Goal: Task Accomplishment & Management: Manage account settings

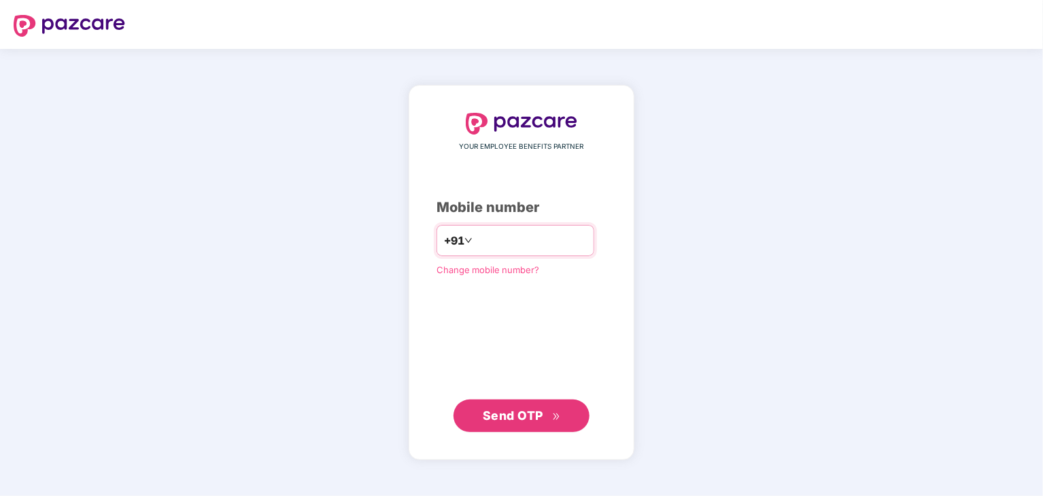
type input "**********"
click at [546, 419] on span "Send OTP" at bounding box center [522, 415] width 78 height 19
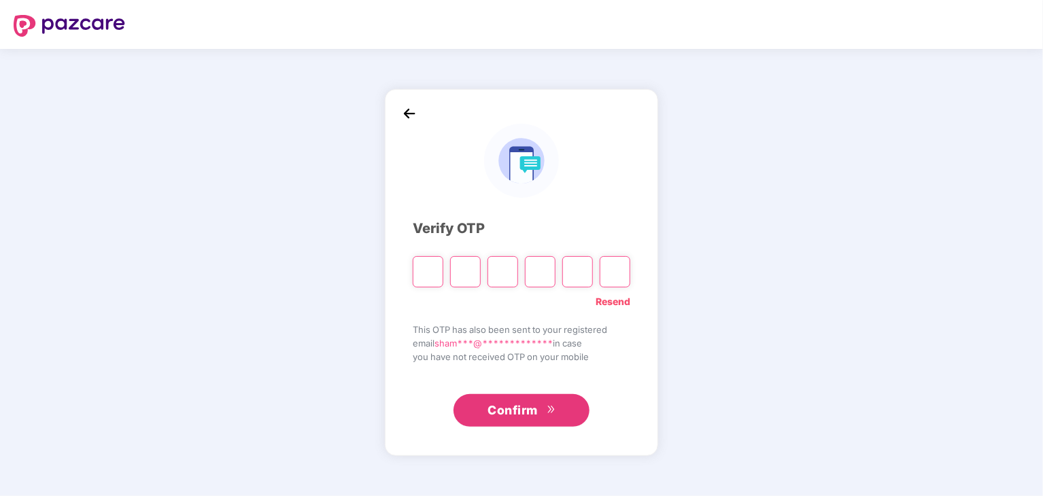
type input "*"
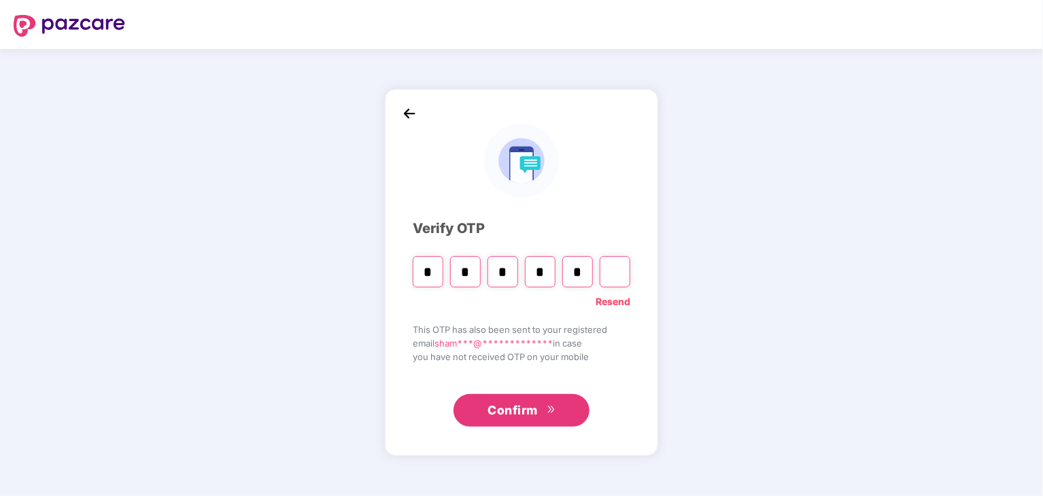
type input "*"
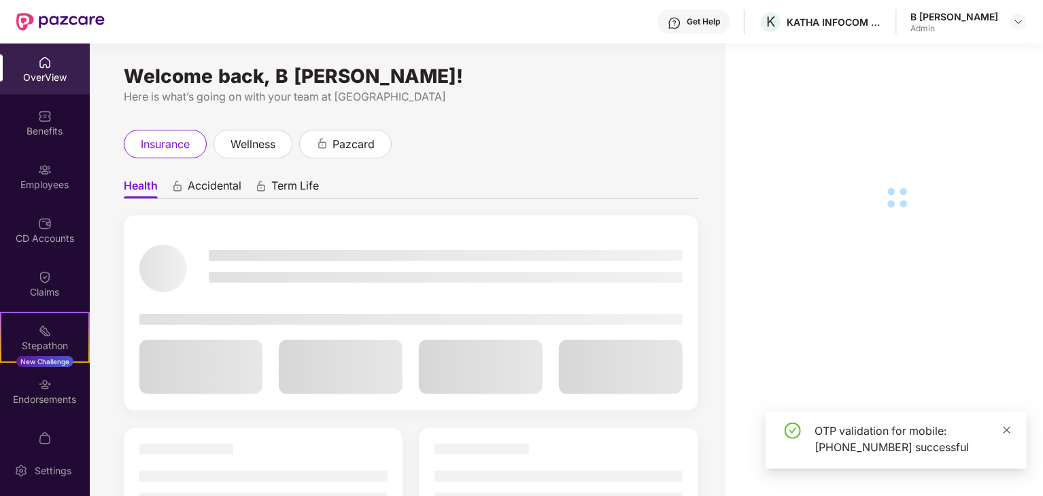
click at [1005, 430] on icon "close" at bounding box center [1007, 430] width 10 height 10
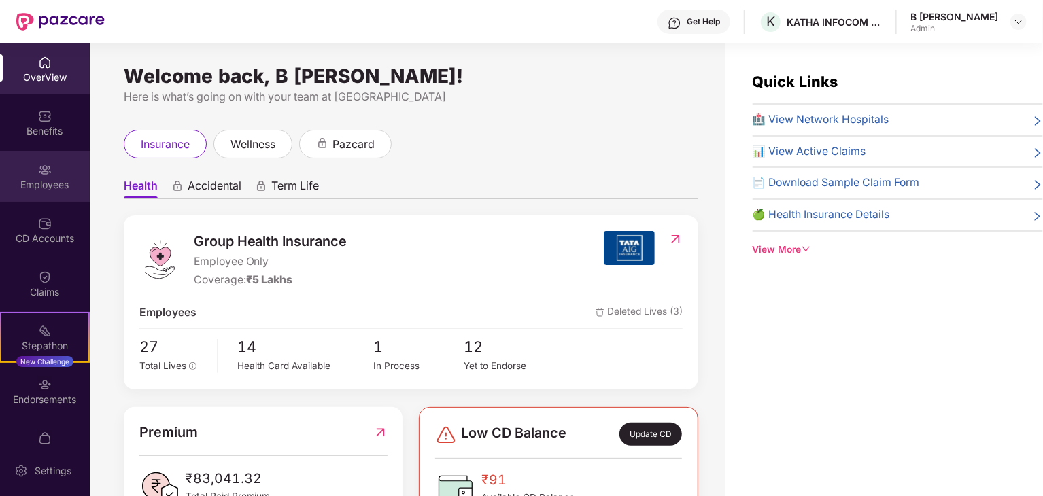
click at [30, 182] on div "Employees" at bounding box center [45, 185] width 90 height 14
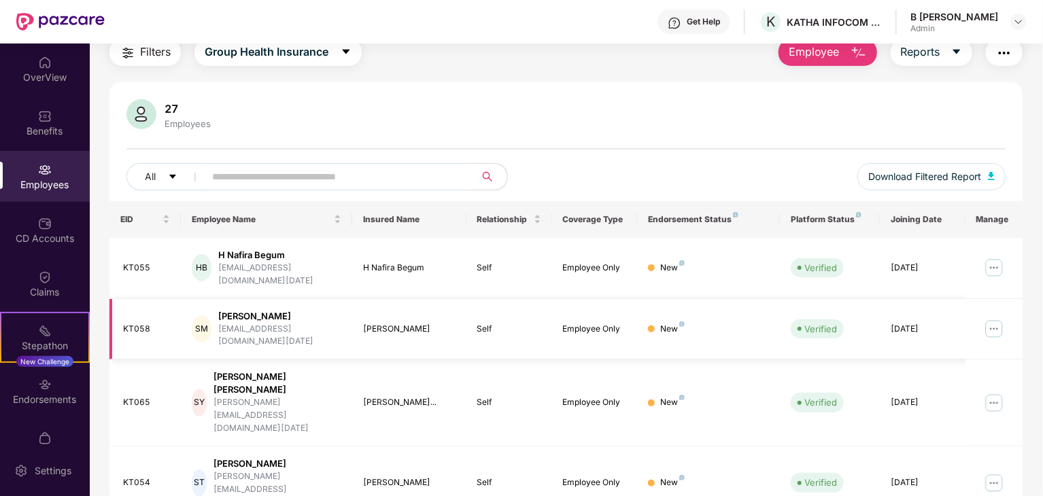
scroll to position [204, 0]
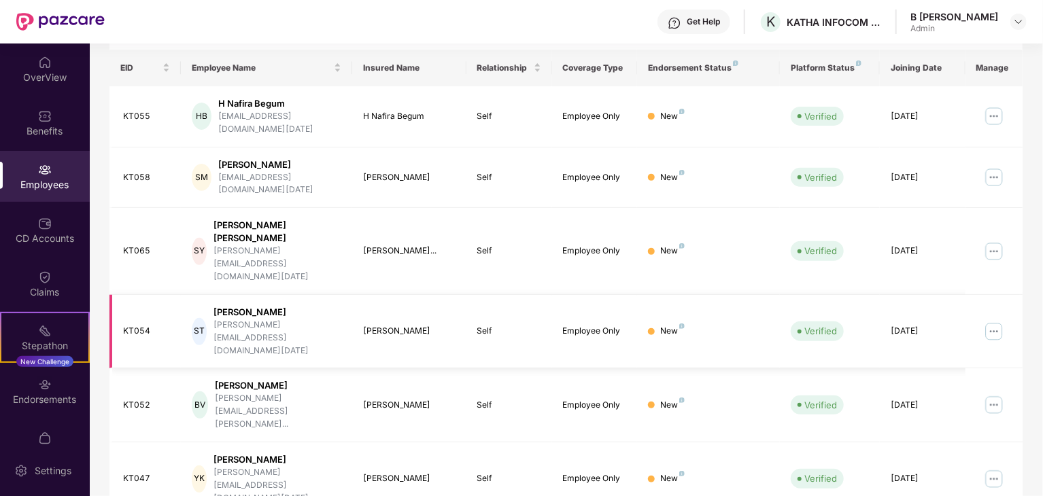
click at [993, 321] on img at bounding box center [994, 332] width 22 height 22
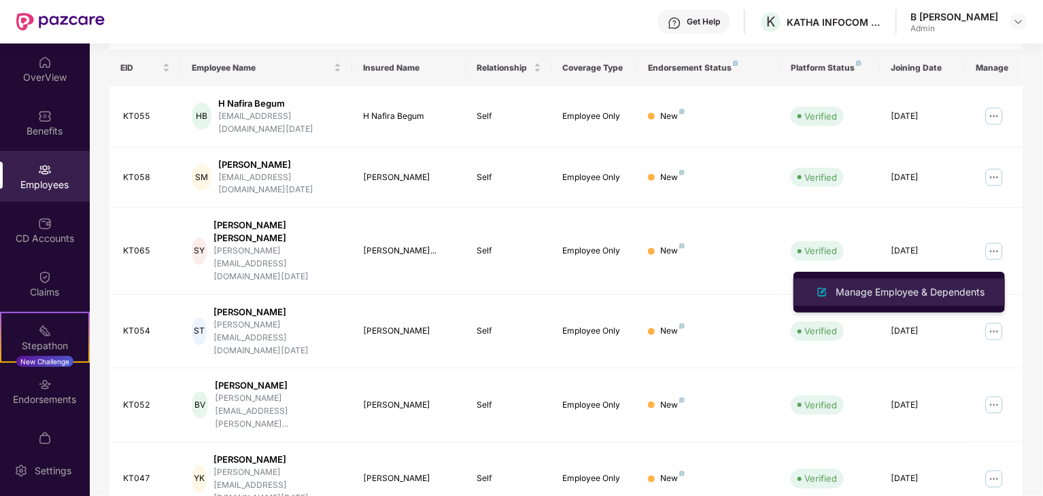
click at [945, 293] on div "Manage Employee & Dependents" at bounding box center [910, 292] width 154 height 15
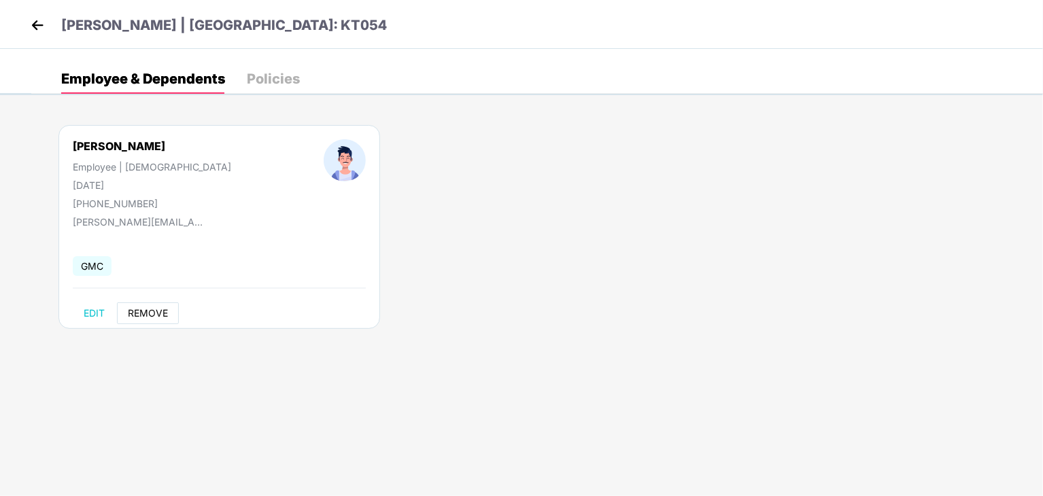
click at [145, 313] on span "REMOVE" at bounding box center [148, 313] width 40 height 11
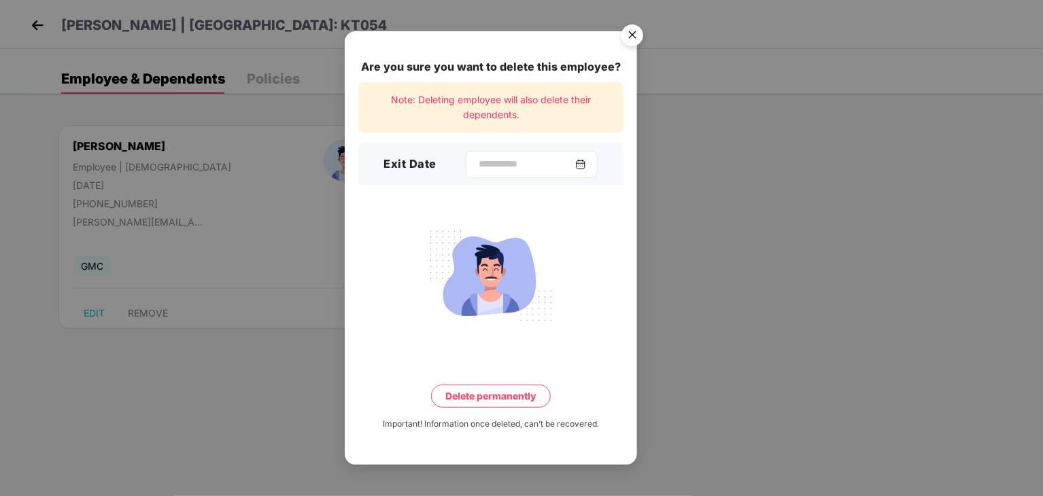
click at [589, 171] on div at bounding box center [532, 164] width 132 height 27
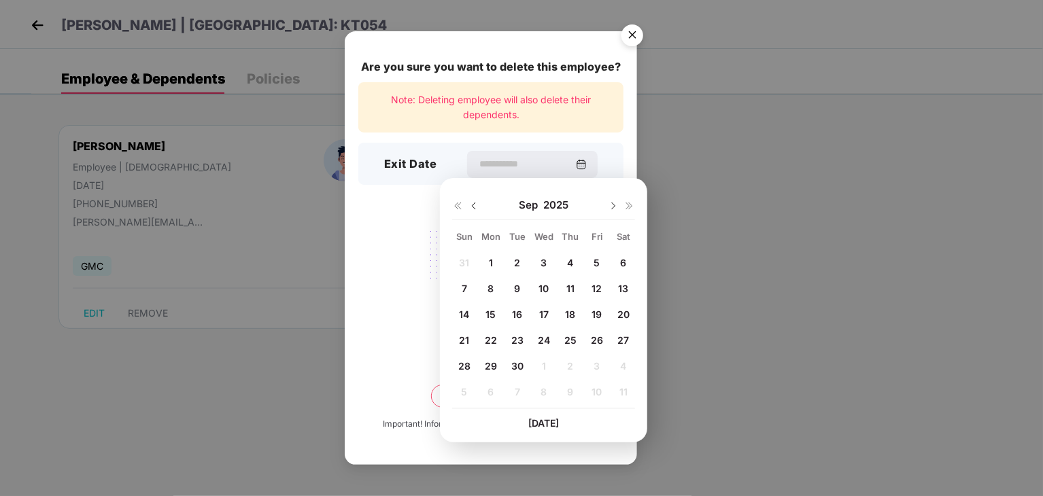
click at [519, 369] on span "30" at bounding box center [517, 366] width 12 height 12
type input "**********"
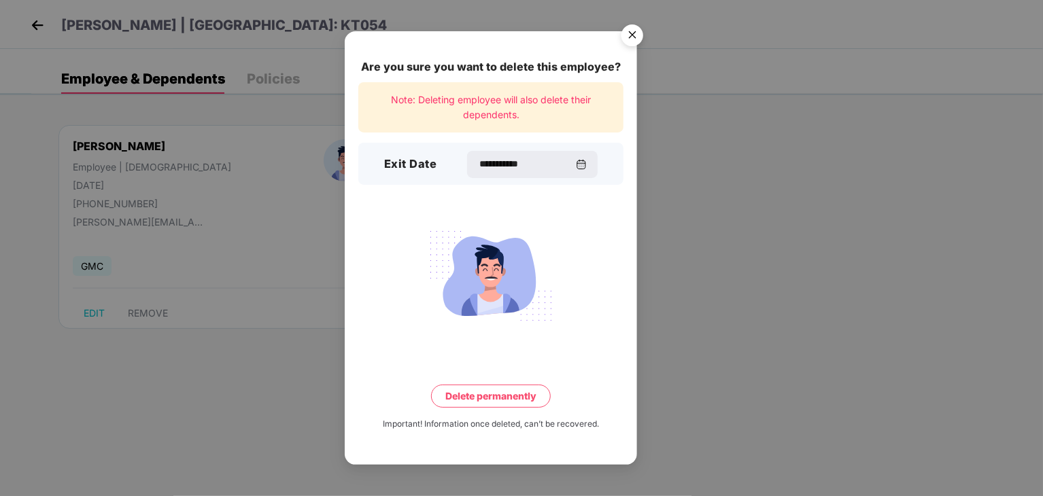
click at [496, 396] on button "Delete permanently" at bounding box center [491, 396] width 120 height 23
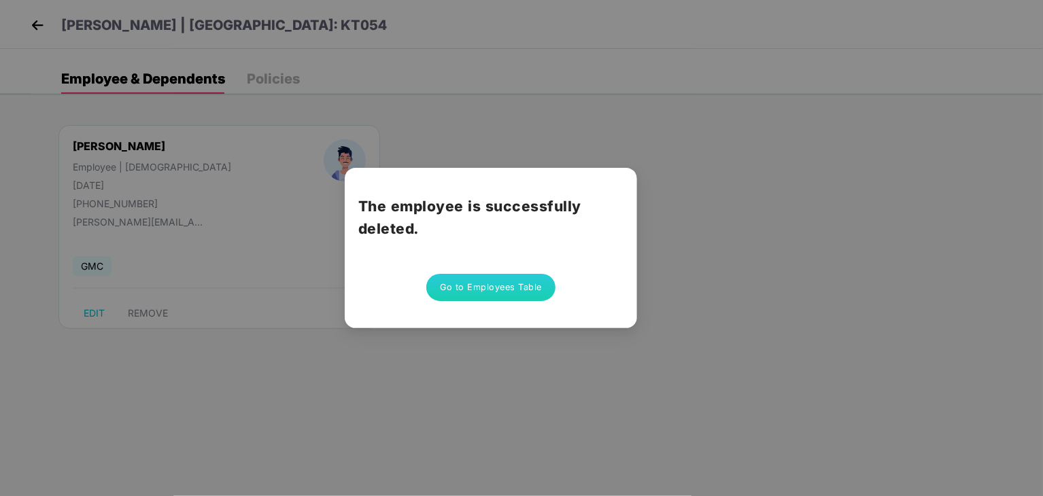
click at [493, 285] on button "Go to Employees Table" at bounding box center [490, 287] width 129 height 27
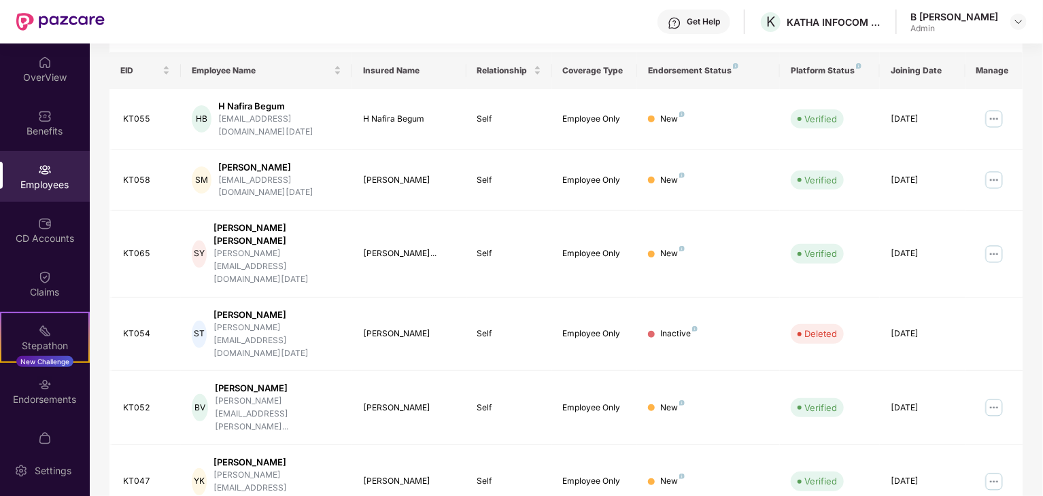
scroll to position [337, 0]
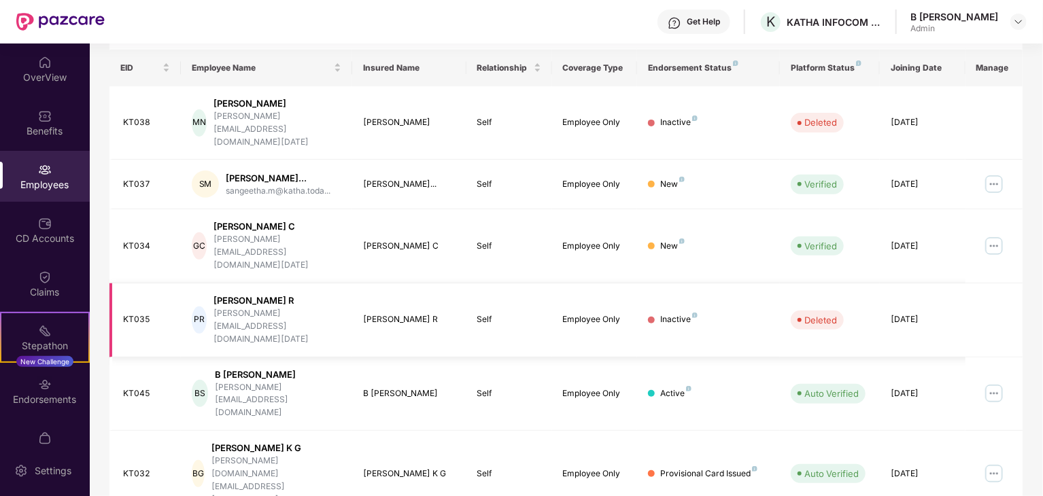
scroll to position [349, 0]
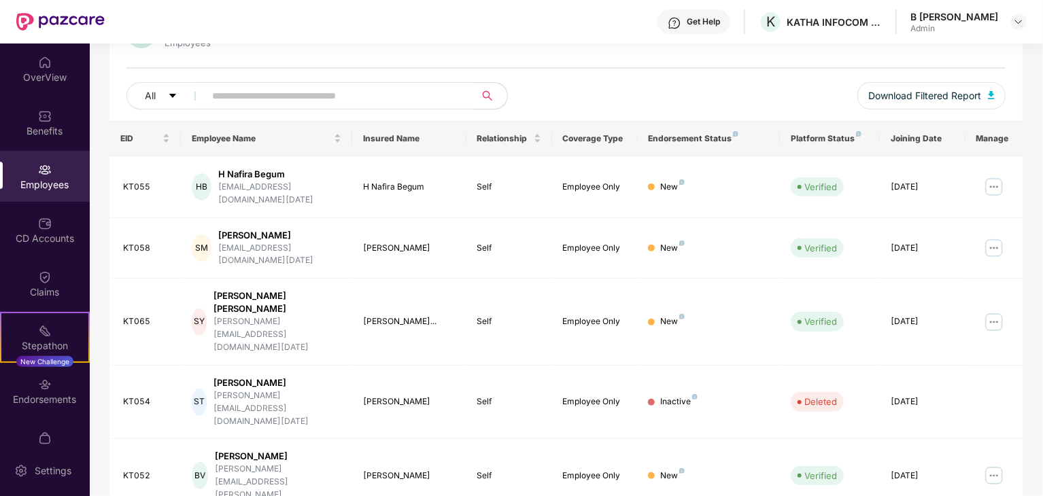
scroll to position [65, 0]
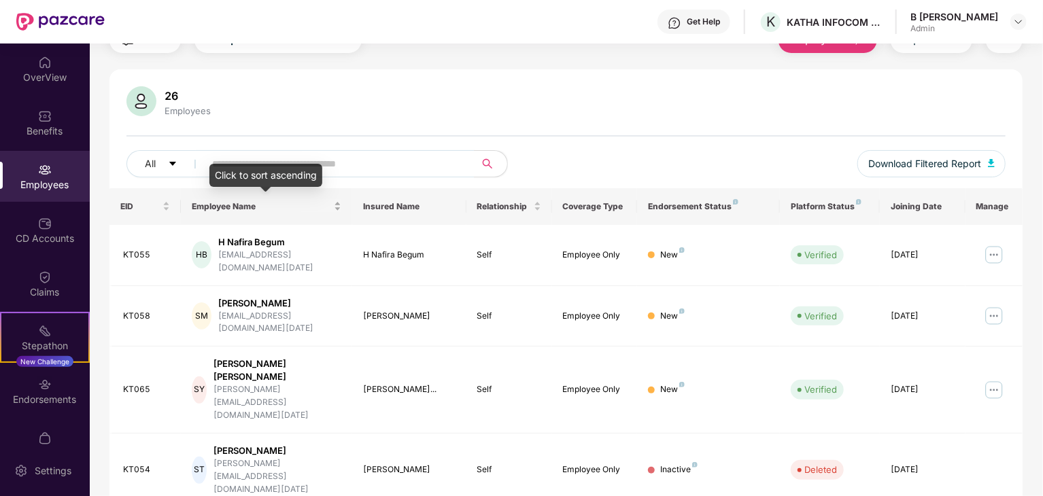
click at [333, 203] on div "Employee Name" at bounding box center [267, 206] width 150 height 13
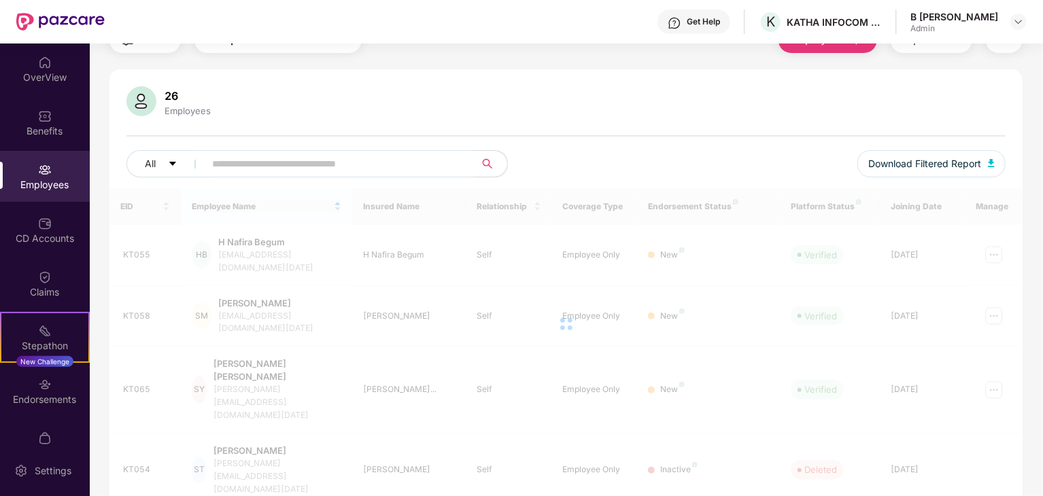
click at [338, 201] on div at bounding box center [565, 324] width 913 height 272
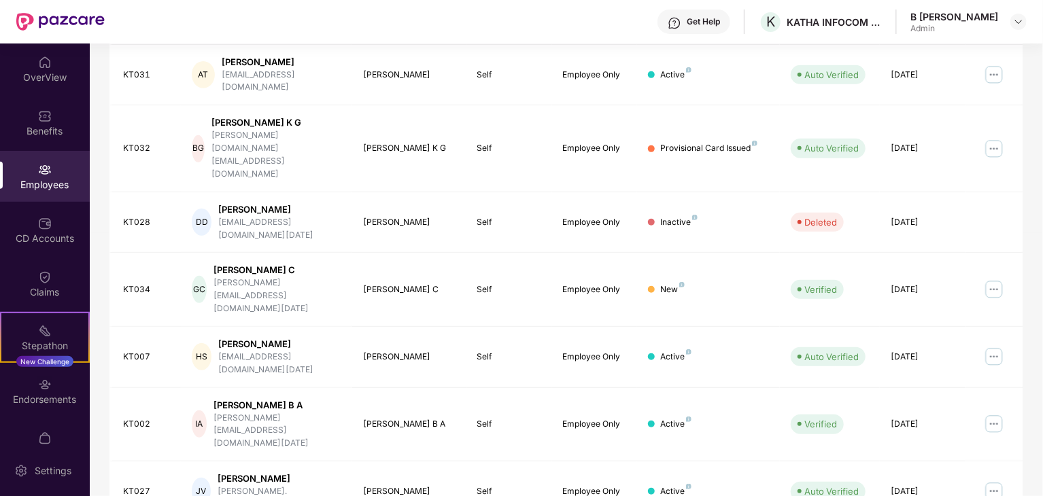
scroll to position [337, 0]
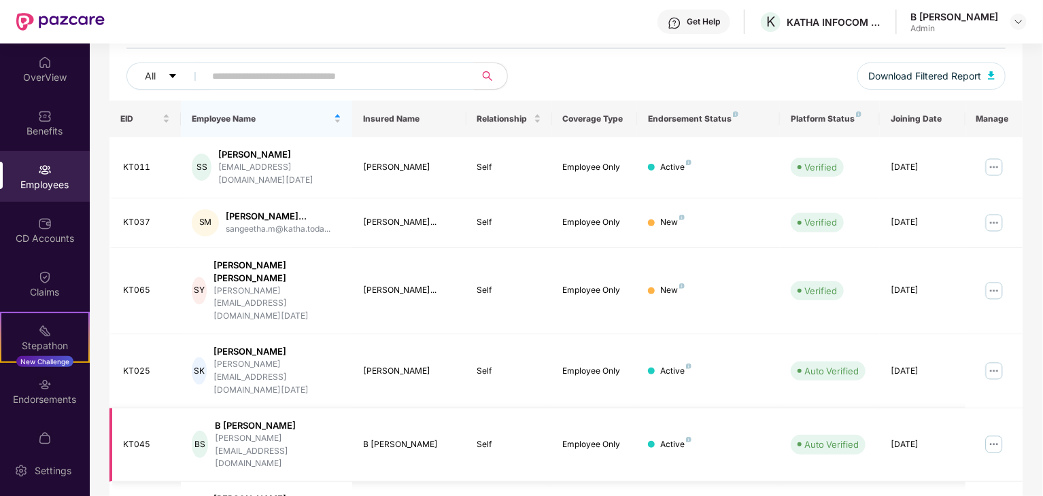
scroll to position [201, 0]
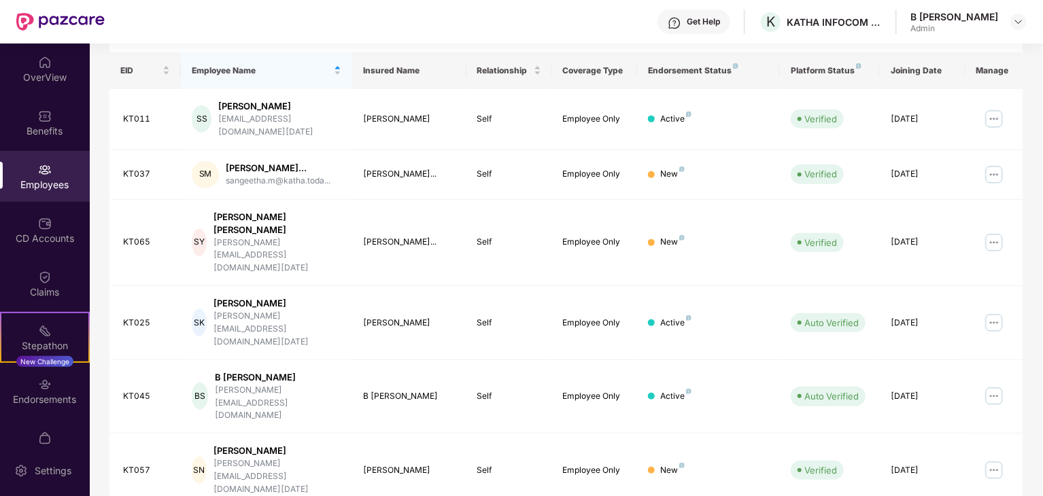
click at [984, 18] on div "B [PERSON_NAME]" at bounding box center [954, 16] width 88 height 13
click at [52, 398] on div "Endorsements" at bounding box center [45, 400] width 90 height 14
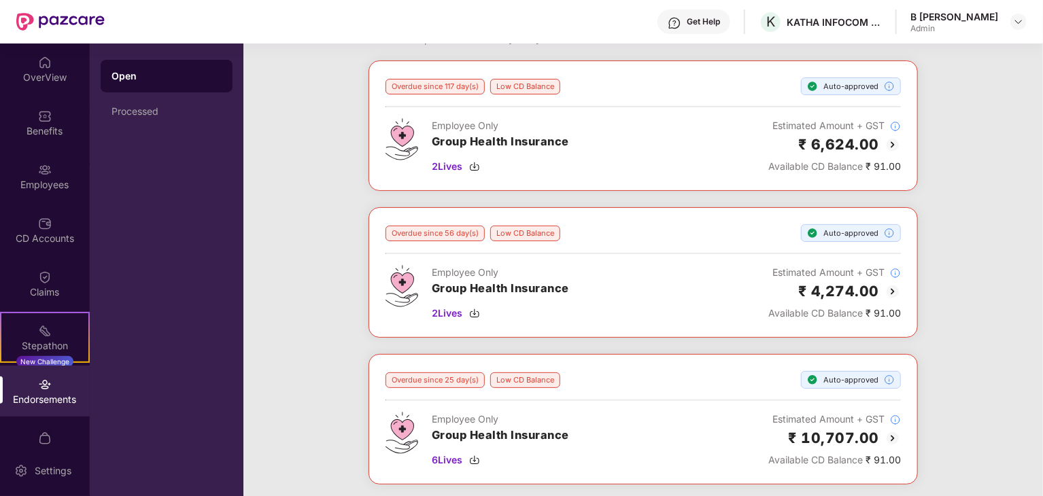
scroll to position [0, 0]
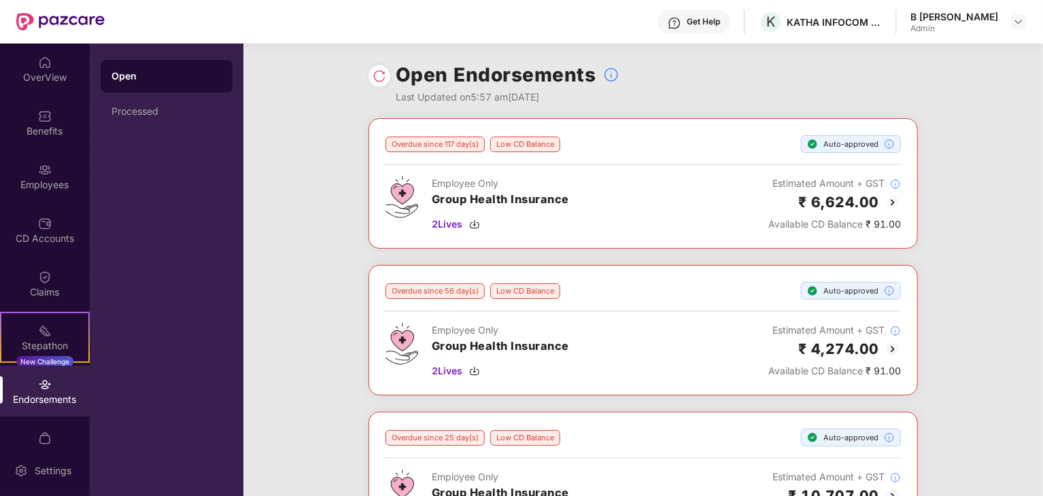
click at [387, 76] on div at bounding box center [379, 76] width 22 height 22
click at [380, 80] on img at bounding box center [379, 76] width 14 height 14
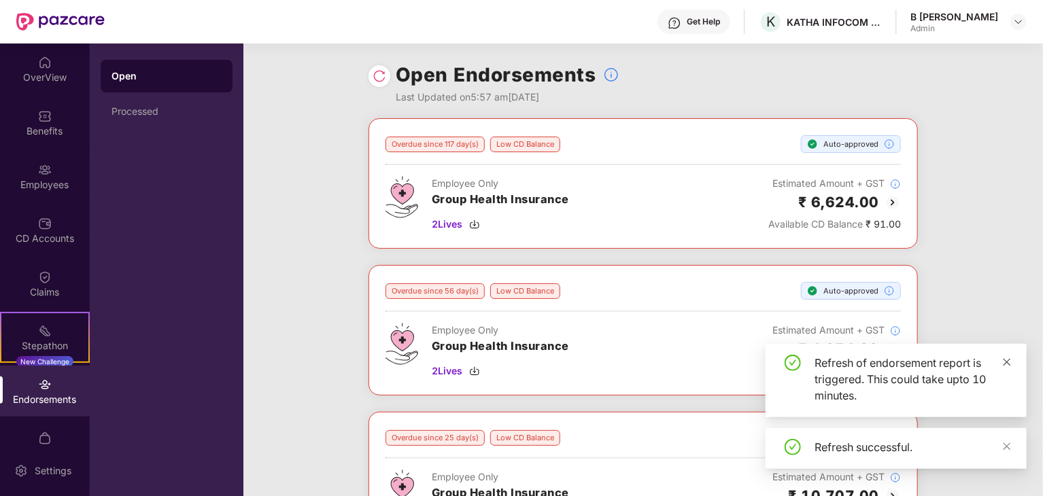
click at [1006, 358] on icon "close" at bounding box center [1007, 363] width 10 height 10
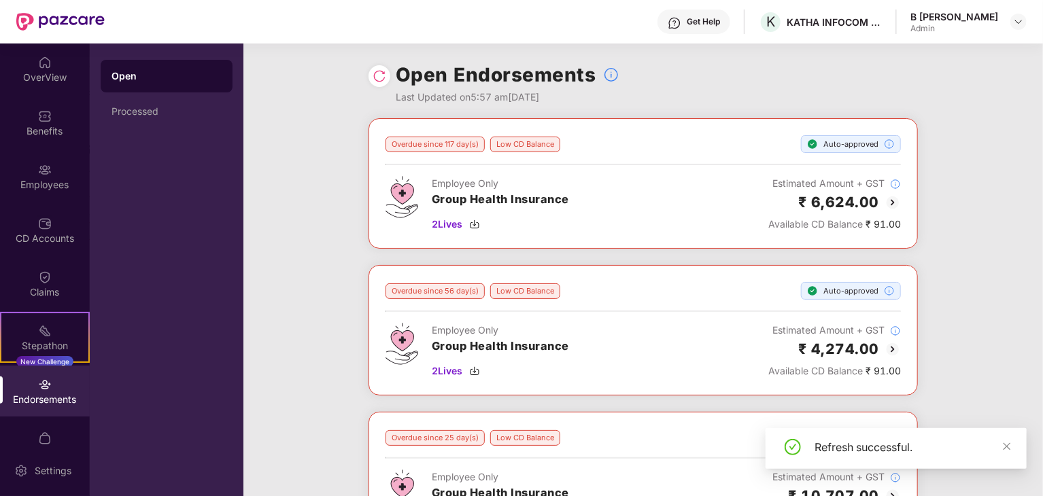
click at [1000, 447] on div "Refresh successful." at bounding box center [912, 447] width 196 height 16
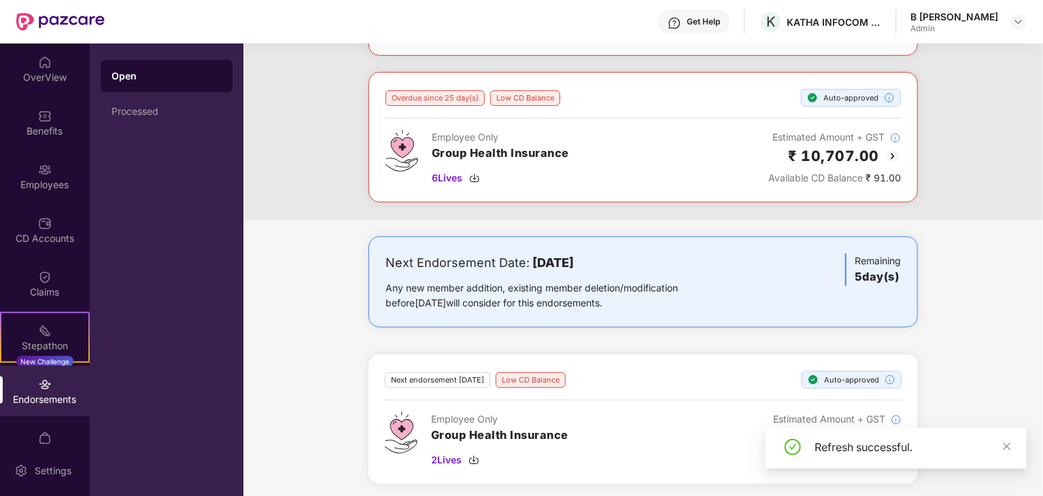
scroll to position [341, 0]
click at [1008, 444] on icon "close" at bounding box center [1006, 445] width 7 height 7
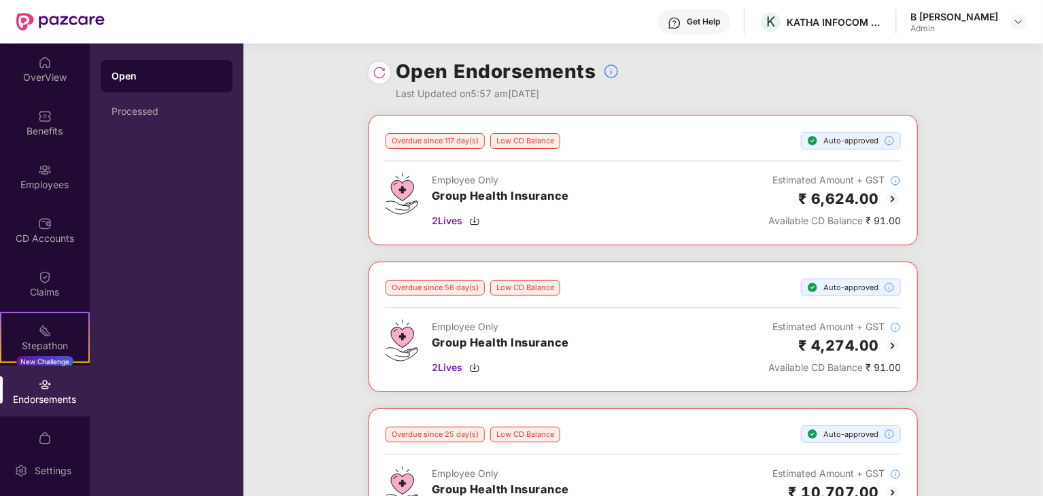
scroll to position [0, 0]
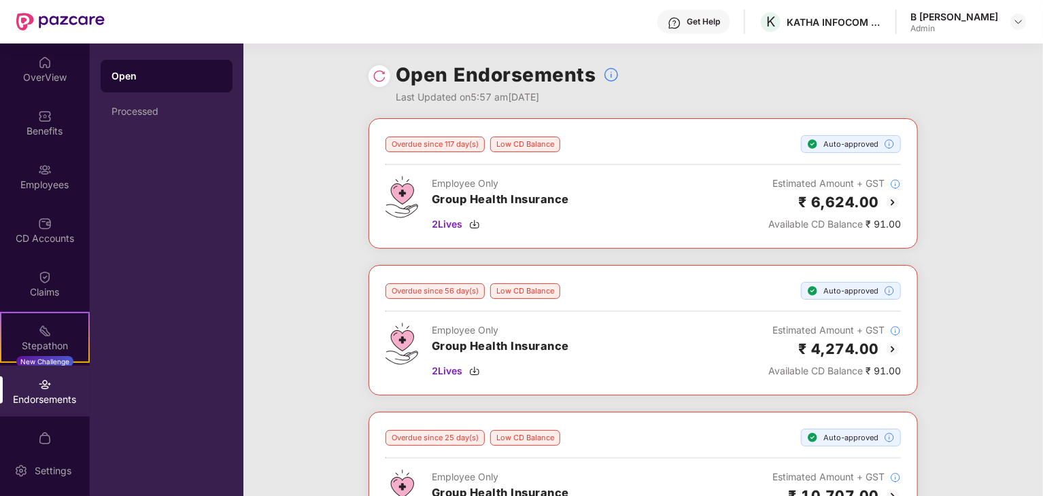
click at [888, 203] on img at bounding box center [892, 202] width 16 height 16
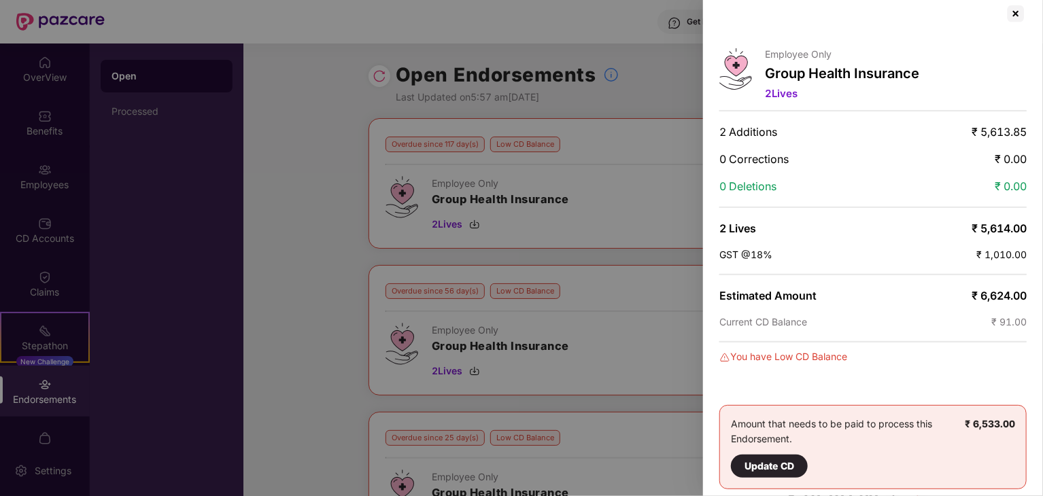
scroll to position [18, 0]
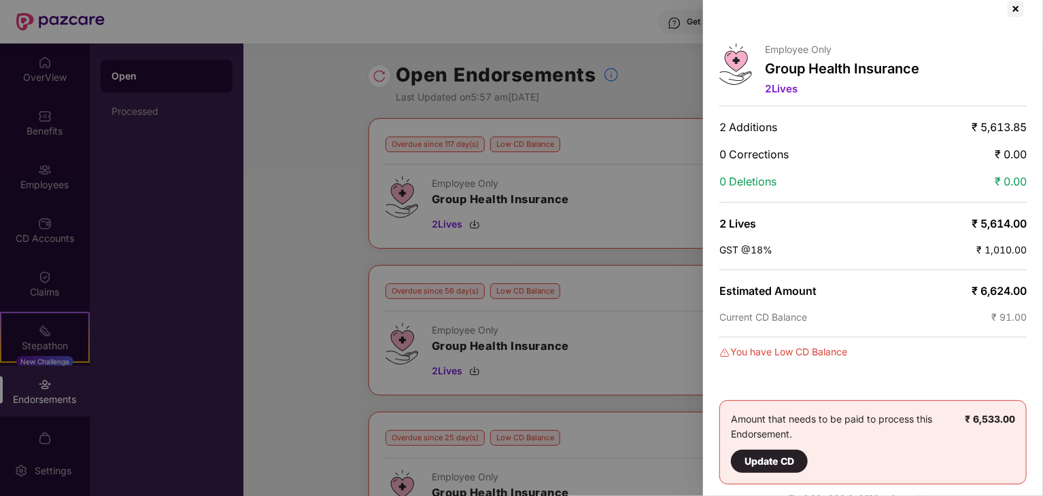
click at [790, 96] on div "Employee Only Group Health Insurance 2 Lives" at bounding box center [842, 70] width 154 height 55
click at [1014, 6] on div at bounding box center [1016, 9] width 22 height 22
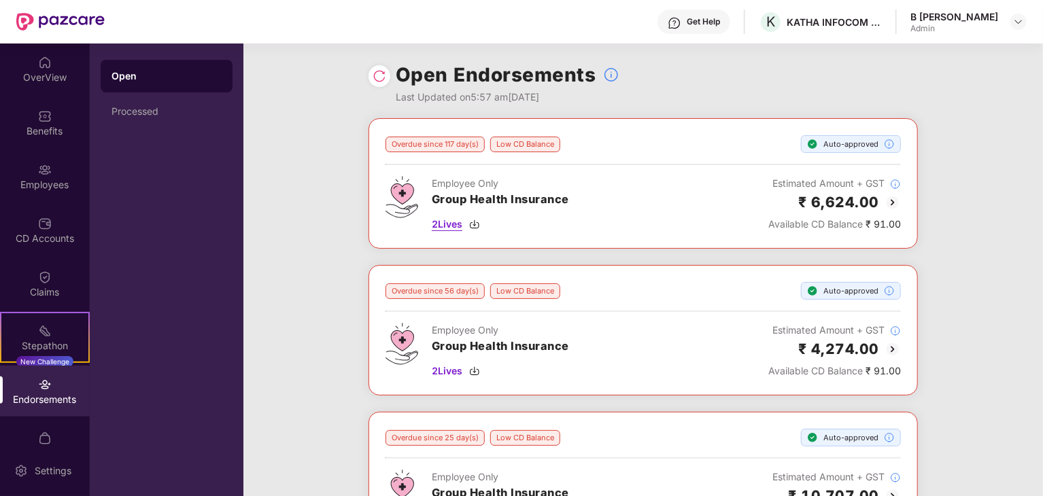
click at [451, 224] on span "2 Lives" at bounding box center [447, 224] width 31 height 15
click at [451, 370] on span "2 Lives" at bounding box center [447, 371] width 31 height 15
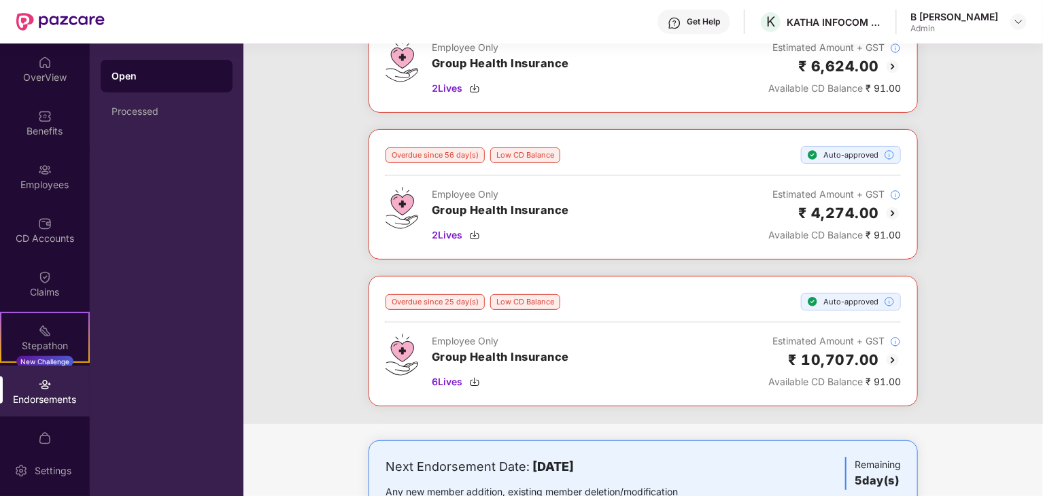
scroll to position [204, 0]
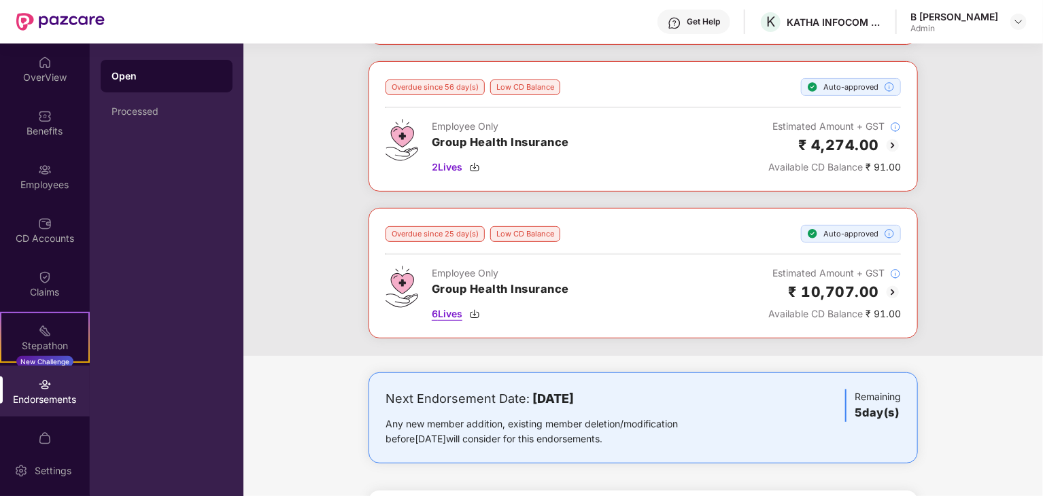
click at [459, 311] on span "6 Lives" at bounding box center [447, 314] width 31 height 15
click at [1032, 486] on div at bounding box center [1032, 486] width 0 height 0
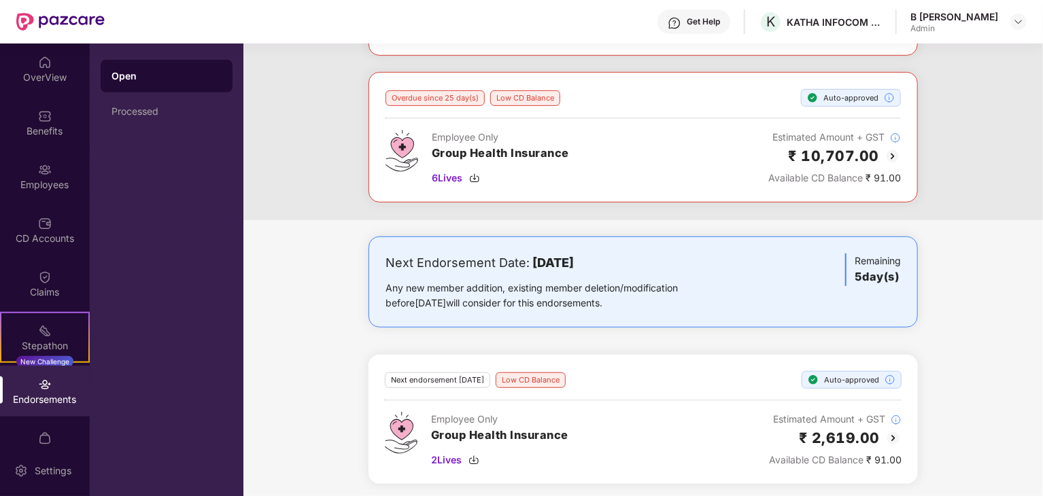
scroll to position [341, 0]
click at [443, 452] on span "2 Lives" at bounding box center [446, 459] width 31 height 15
click at [449, 174] on span "6 Lives" at bounding box center [447, 177] width 31 height 15
